Goal: Check status: Check status

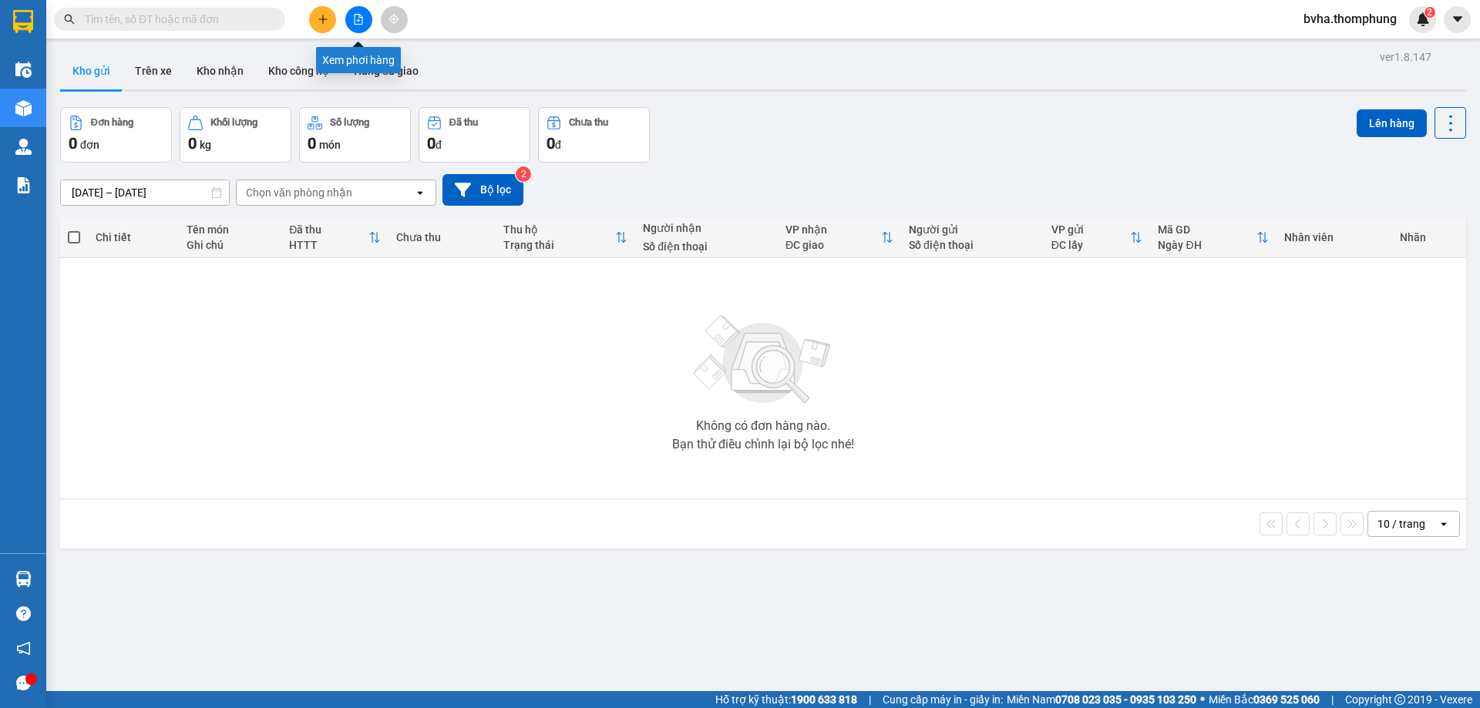
click at [358, 25] on button at bounding box center [358, 19] width 27 height 27
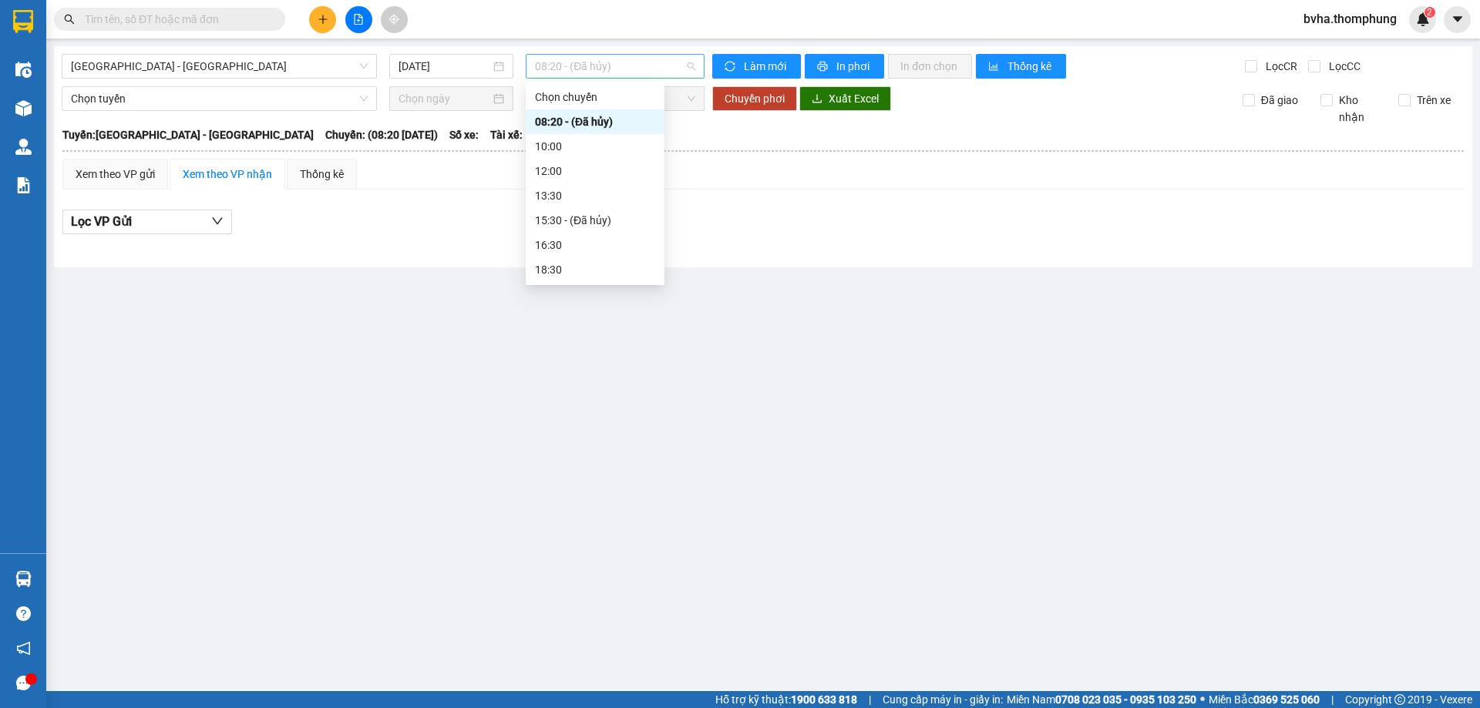
click at [622, 66] on span "08:20 - (Đã hủy)" at bounding box center [615, 66] width 160 height 23
click at [575, 193] on div "13:30" at bounding box center [595, 195] width 120 height 17
